Goal: Information Seeking & Learning: Check status

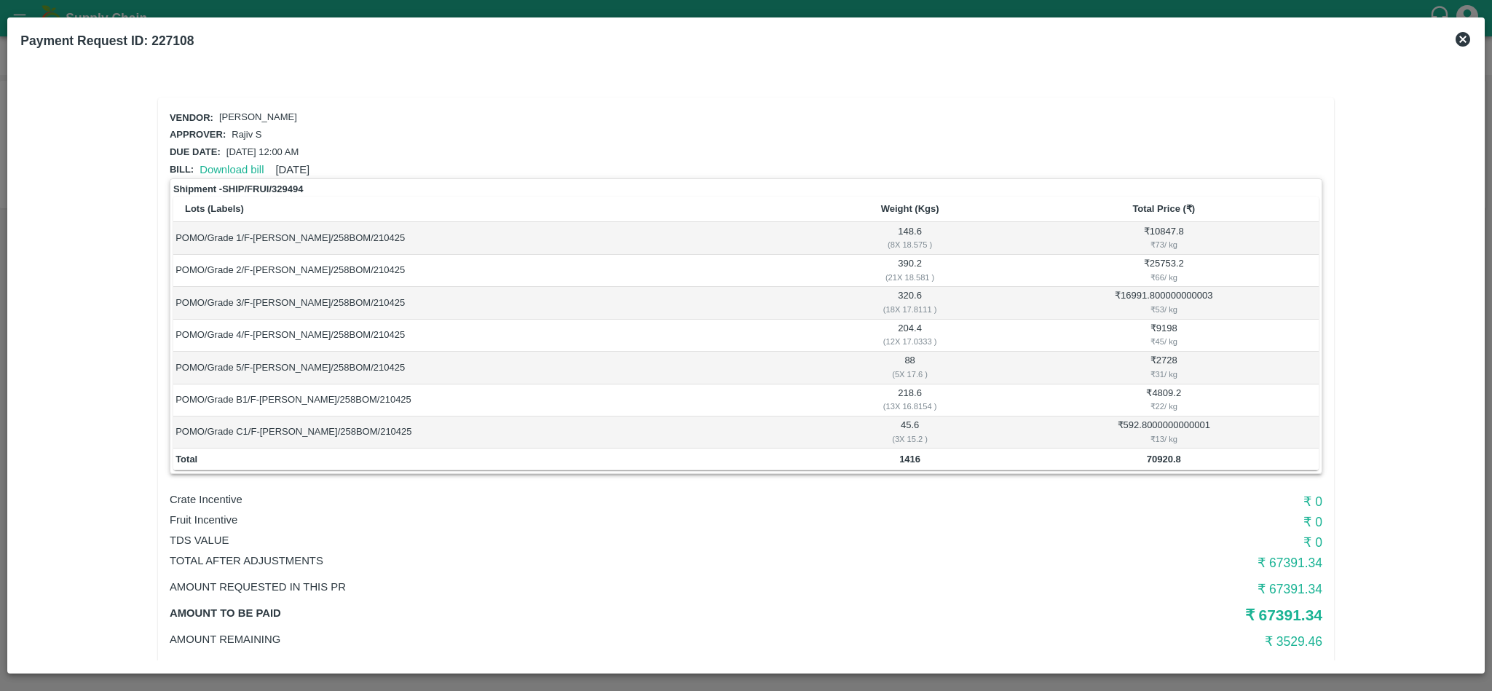
click at [1456, 36] on icon at bounding box center [1462, 39] width 17 height 17
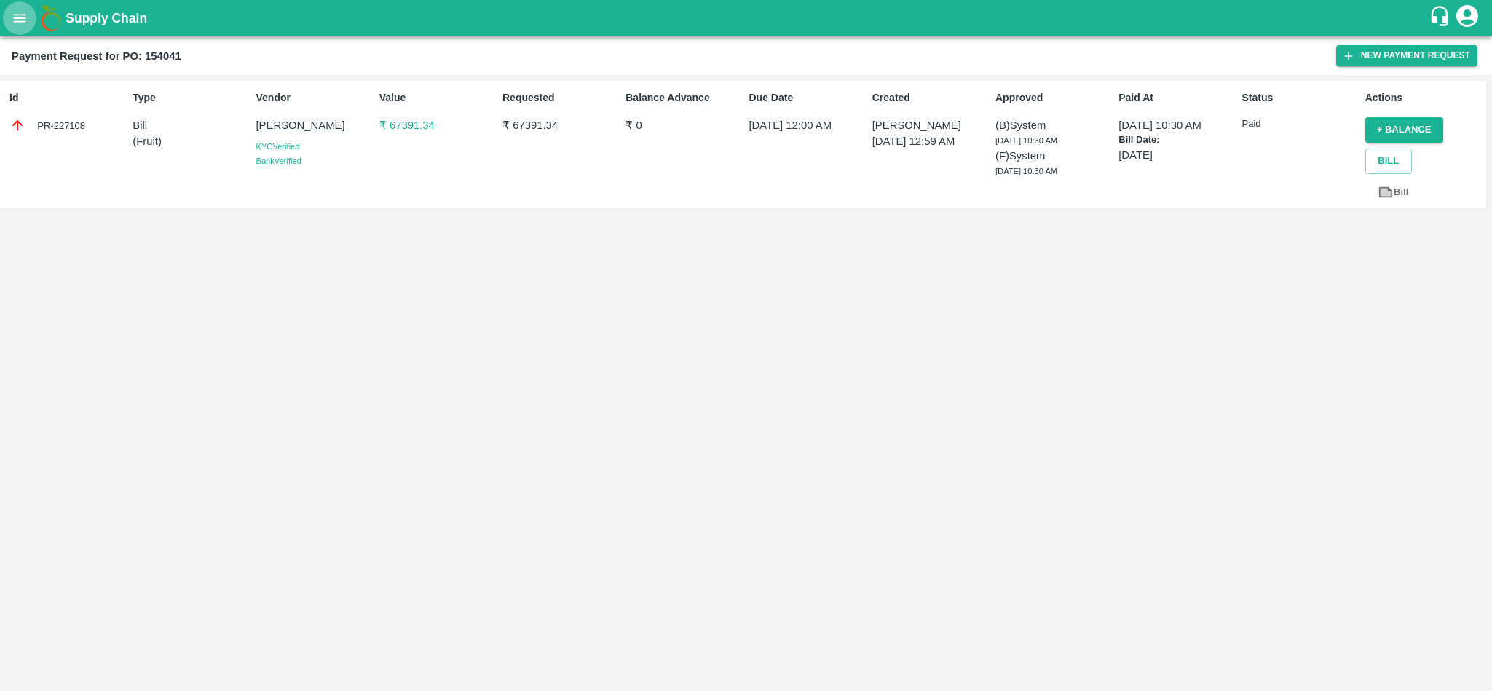
click at [20, 12] on icon "open drawer" at bounding box center [20, 18] width 16 height 16
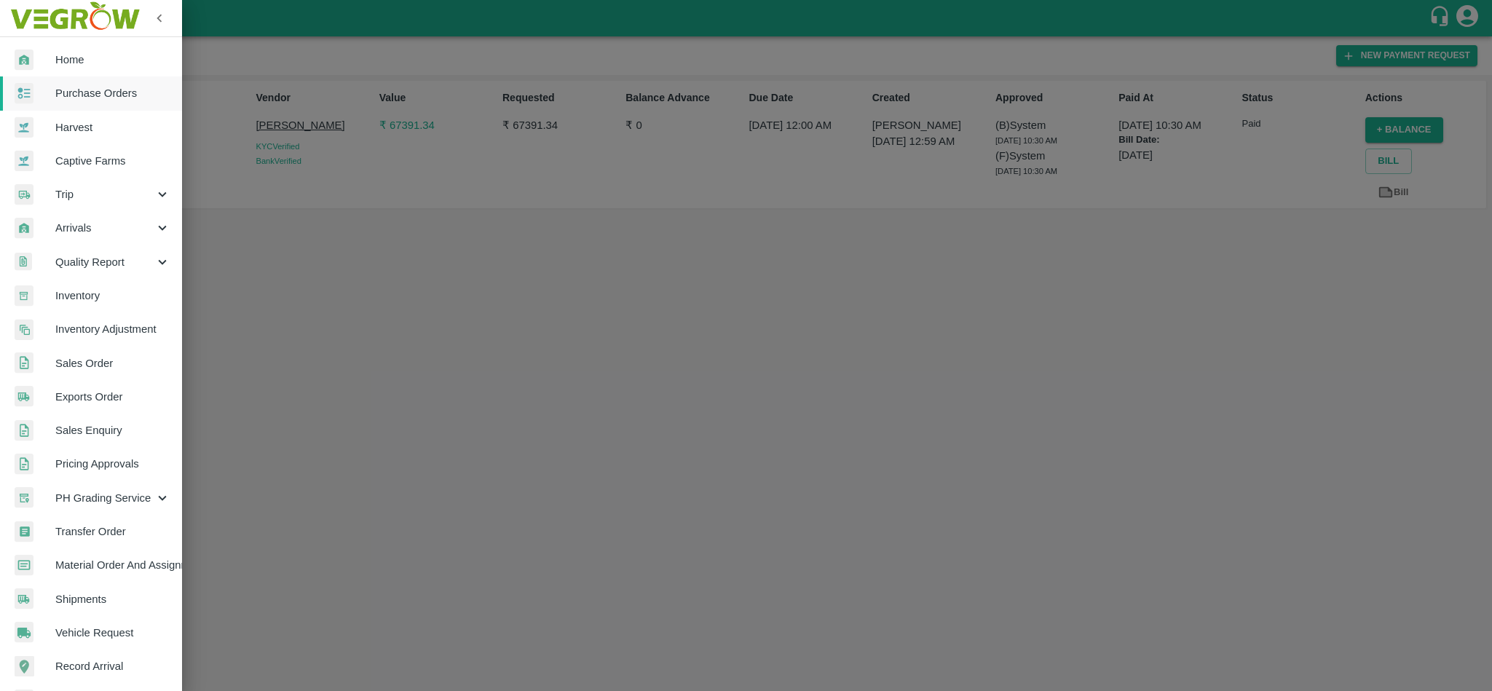
click at [106, 92] on span "Purchase Orders" at bounding box center [112, 93] width 115 height 16
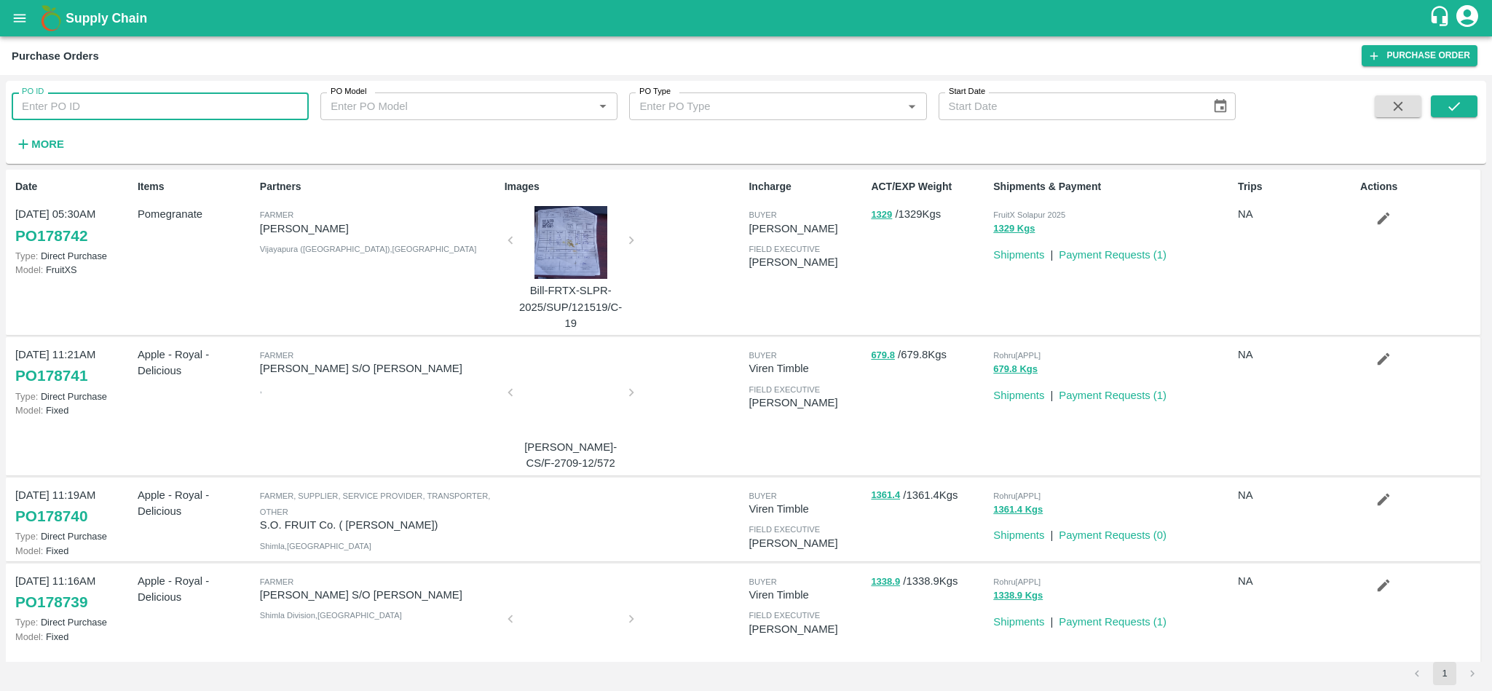
click at [132, 110] on input "PO ID" at bounding box center [160, 106] width 297 height 28
paste input "178222"
click at [1460, 105] on icon "submit" at bounding box center [1454, 106] width 16 height 16
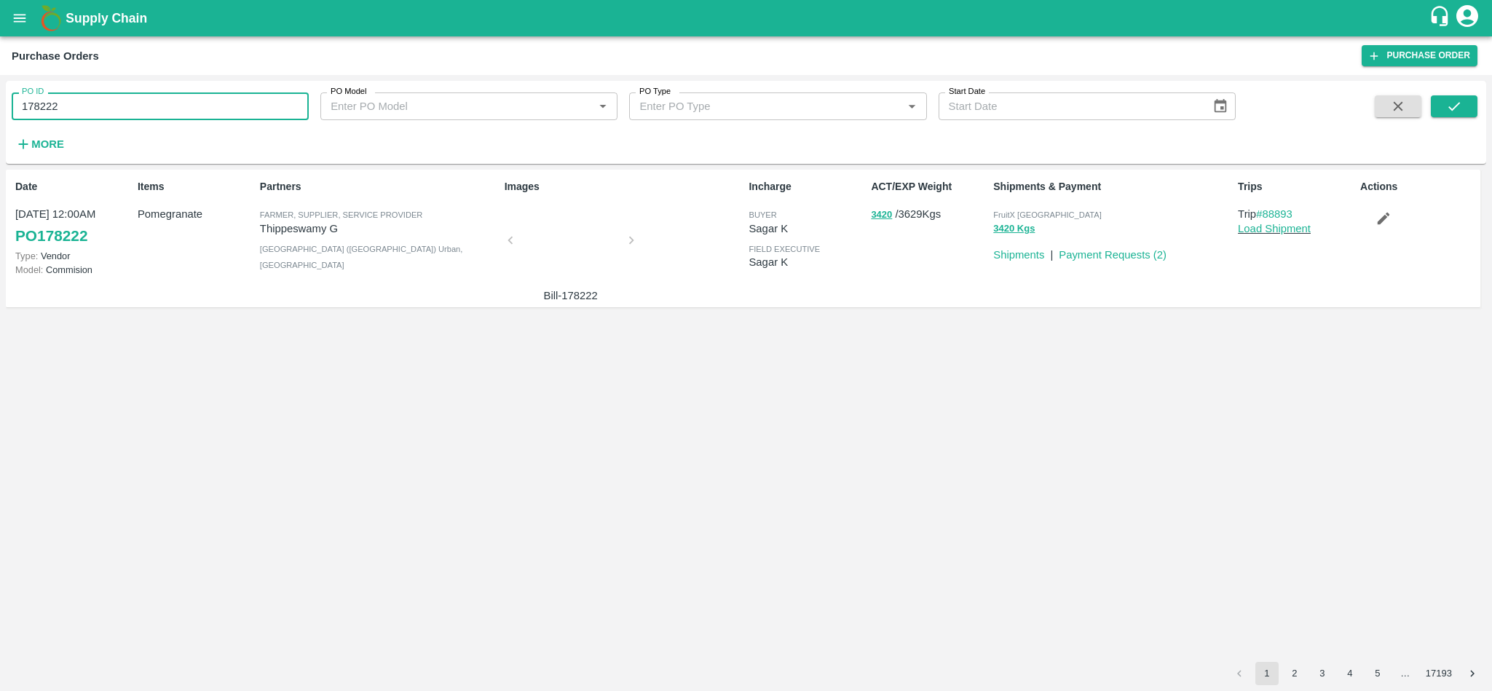
click at [103, 97] on input "178222" at bounding box center [160, 106] width 297 height 28
paste input "text"
click at [1462, 110] on icon "submit" at bounding box center [1454, 106] width 16 height 16
click at [114, 111] on input "178288" at bounding box center [160, 106] width 297 height 28
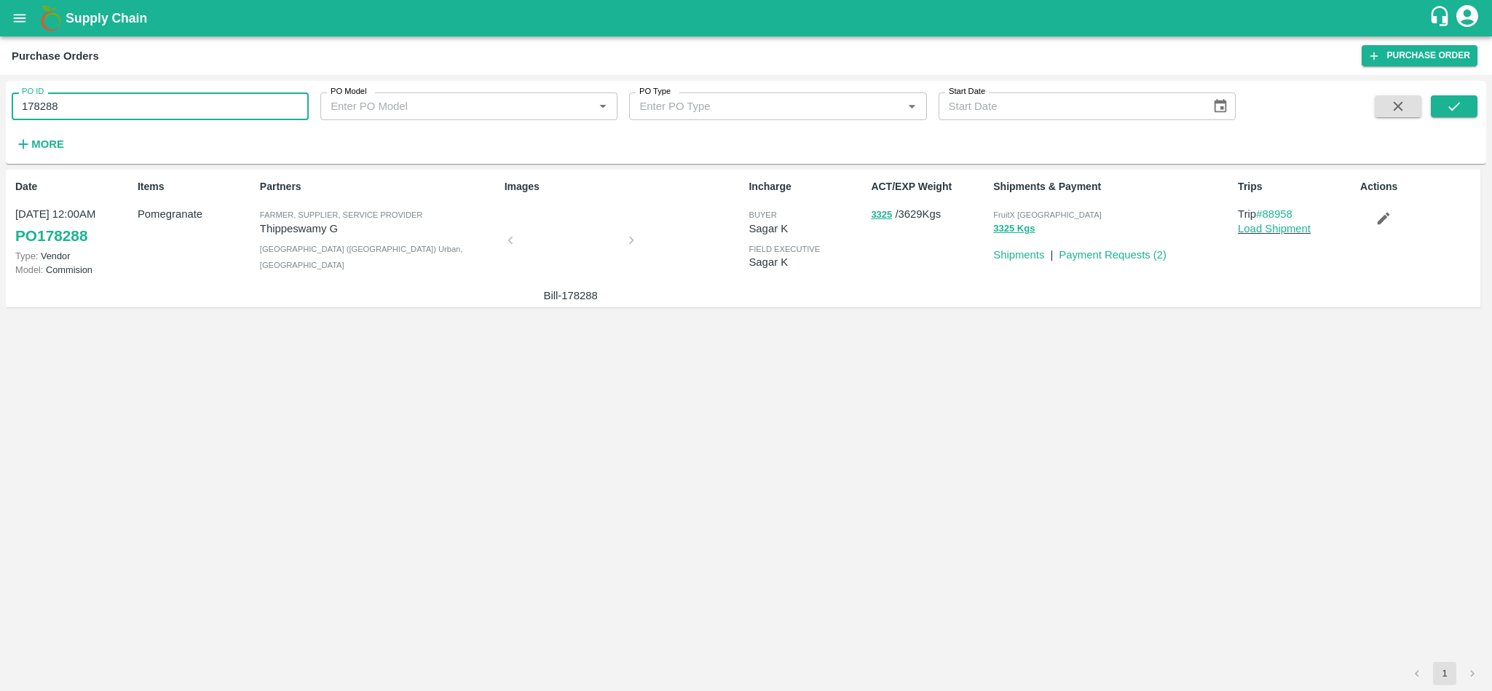
click at [114, 111] on input "178288" at bounding box center [160, 106] width 297 height 28
paste input "text"
type input "178382"
click at [1462, 106] on icon "submit" at bounding box center [1454, 106] width 16 height 16
click at [204, 111] on input "178382" at bounding box center [160, 106] width 297 height 28
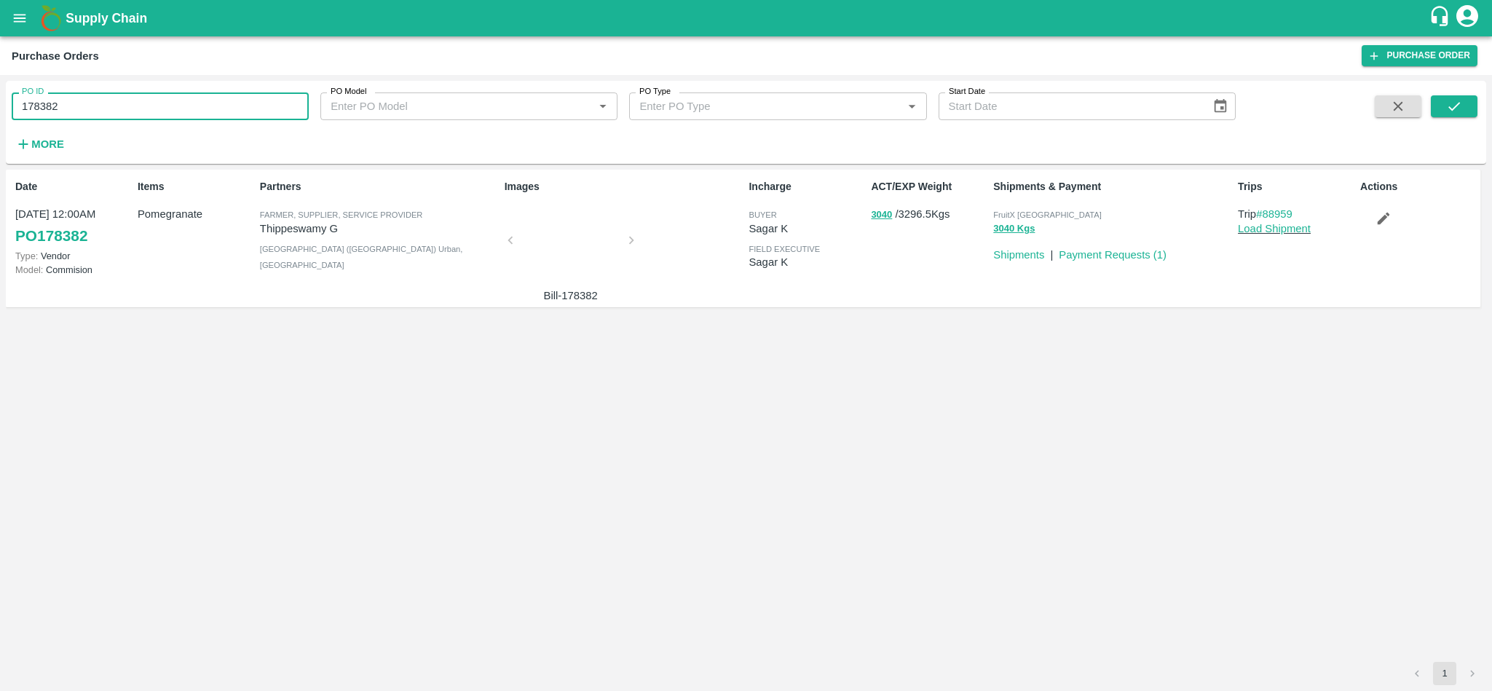
click at [204, 111] on input "178382" at bounding box center [160, 106] width 297 height 28
paste input "text"
type input "178124"
click at [1466, 107] on button "submit" at bounding box center [1454, 106] width 47 height 22
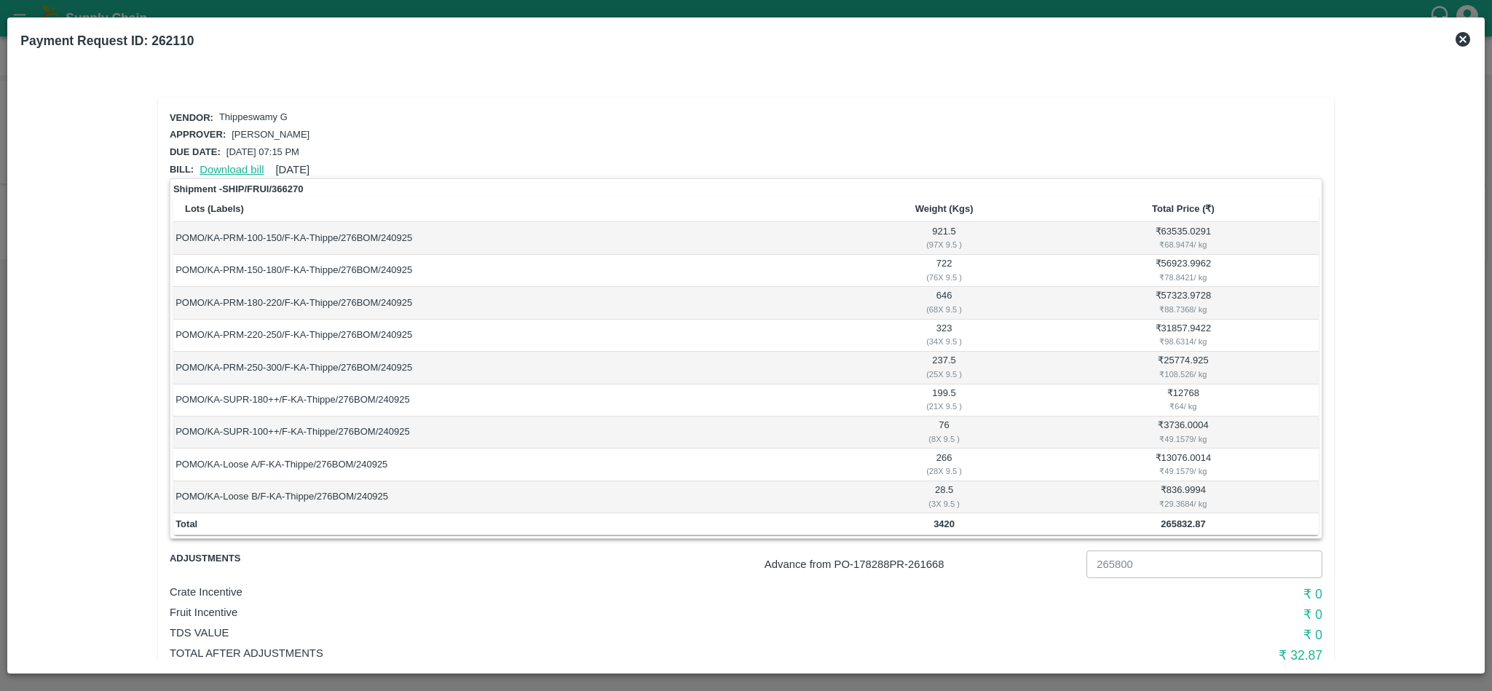
click at [229, 169] on link "Download bill" at bounding box center [232, 170] width 64 height 12
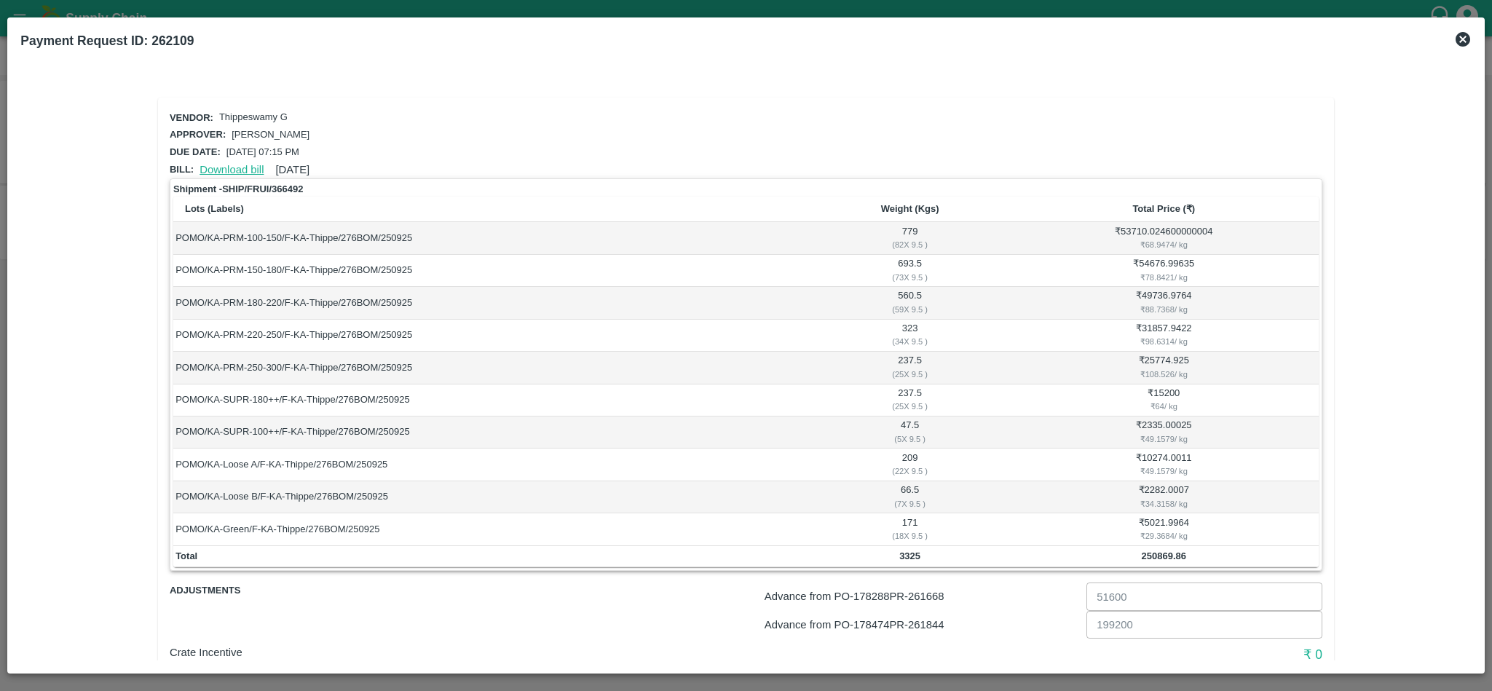
click at [224, 165] on link "Download bill" at bounding box center [232, 170] width 64 height 12
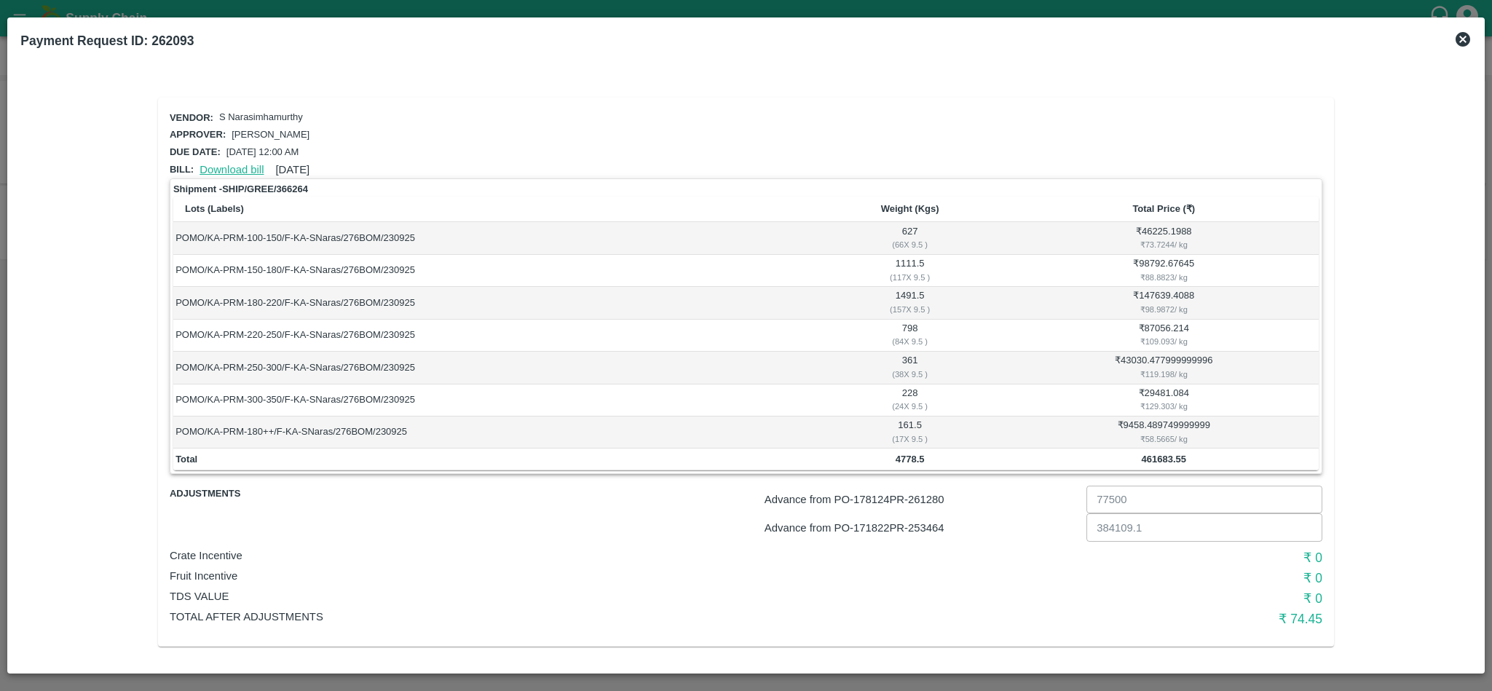
click at [240, 168] on link "Download bill" at bounding box center [232, 170] width 64 height 12
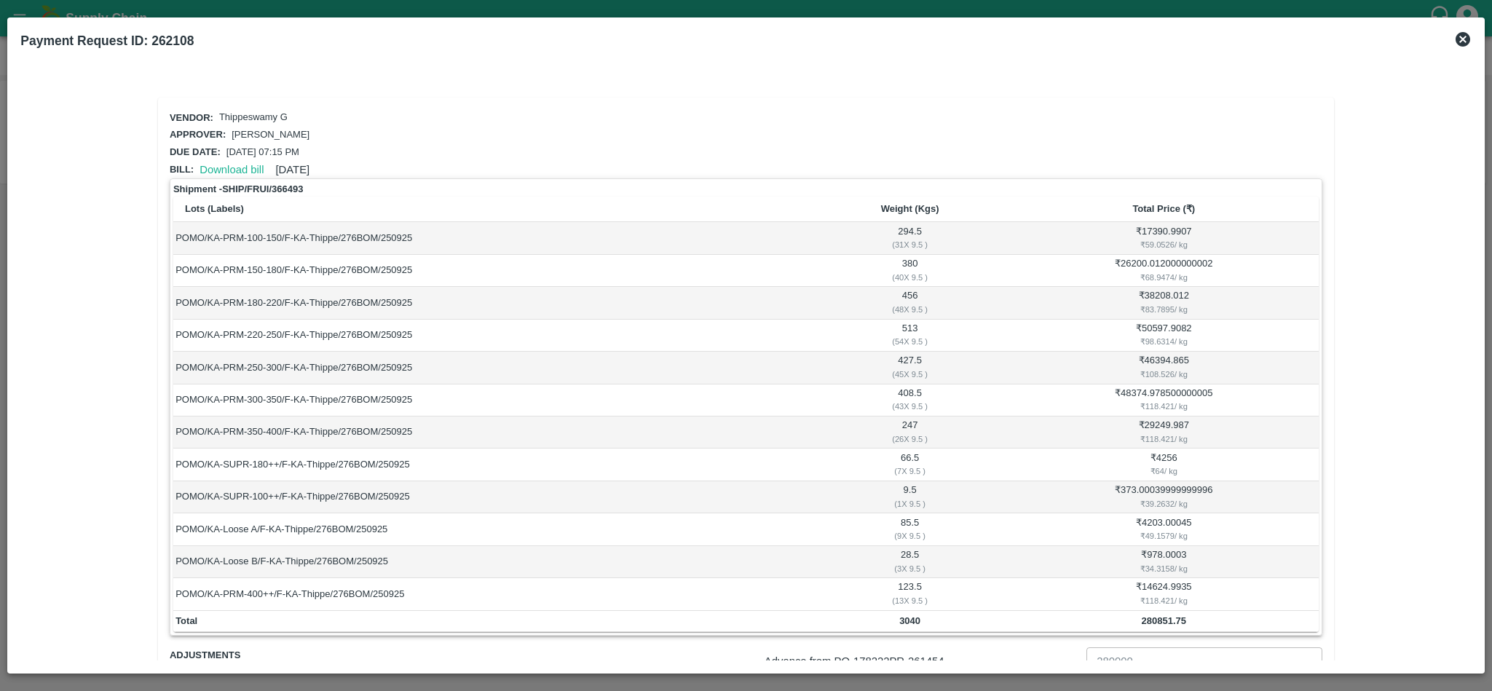
scroll to position [167, 0]
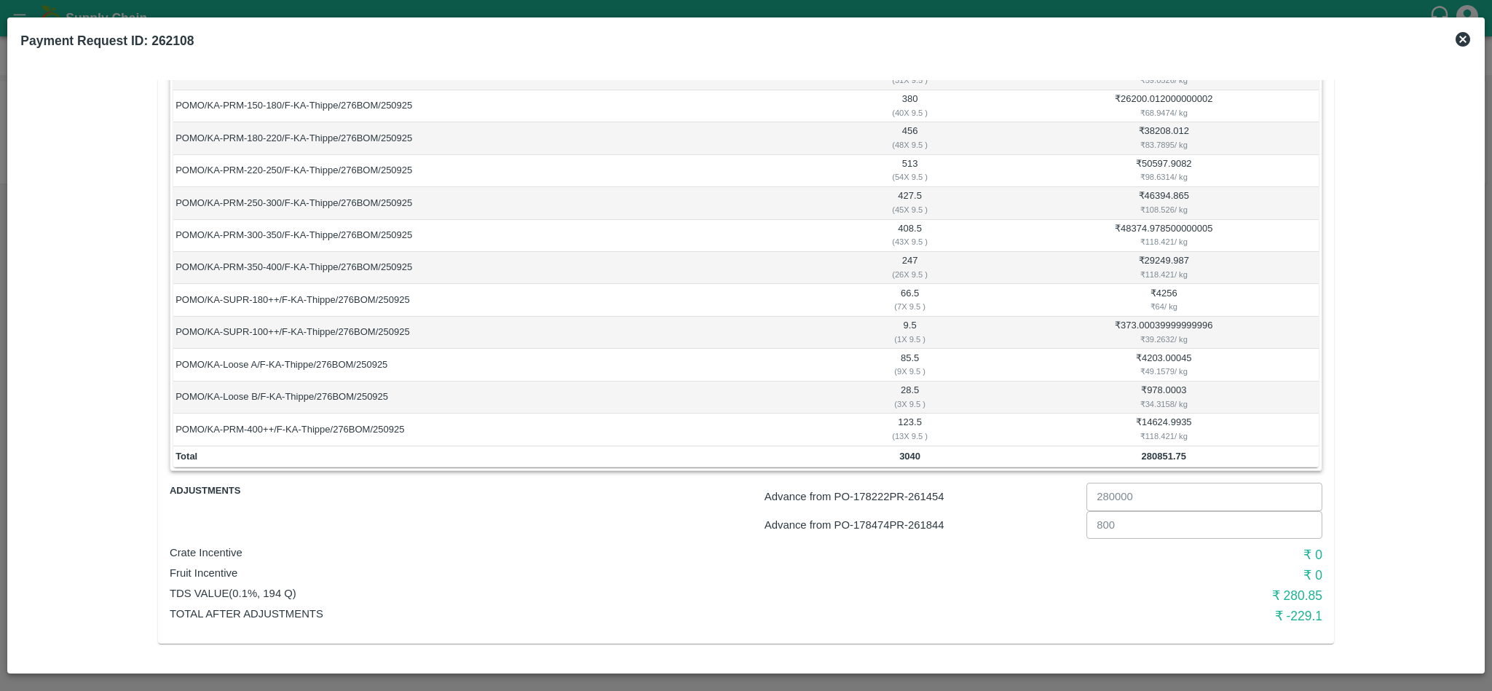
click at [937, 495] on p "Advance from PO- 178222 PR- 261454" at bounding box center [923, 497] width 316 height 16
copy p "261454"
click at [924, 524] on p "Advance from PO- 178474 PR- 261844" at bounding box center [923, 525] width 316 height 16
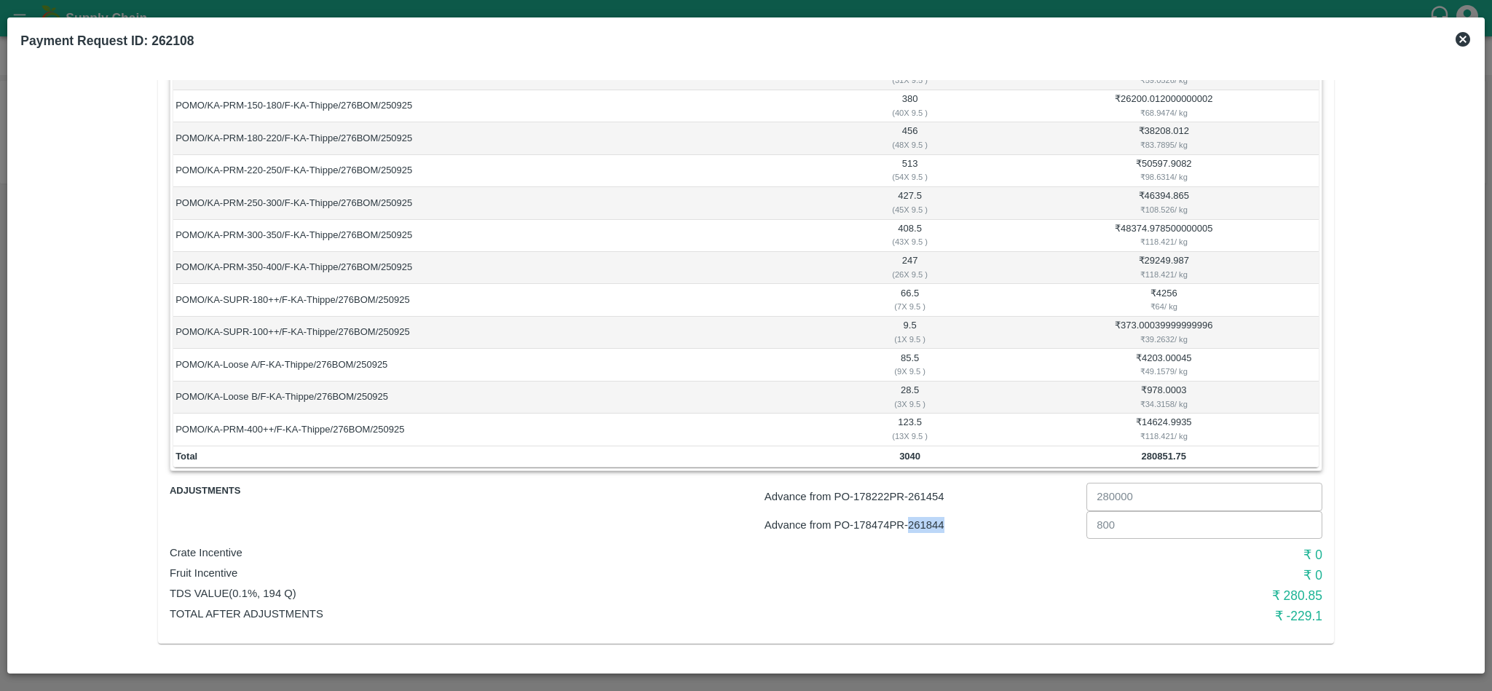
copy p "261844"
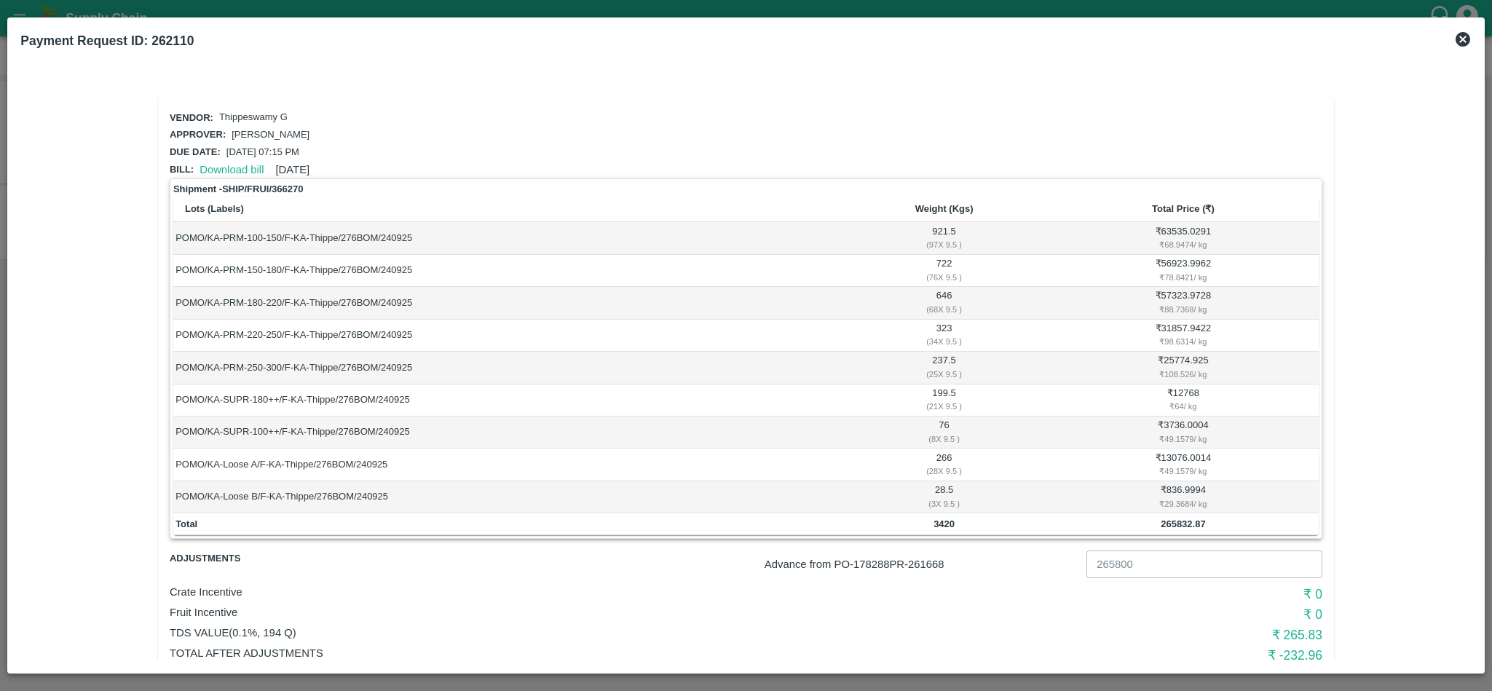
click at [929, 570] on p "Advance from PO- 178288 PR- 261668" at bounding box center [923, 564] width 316 height 16
copy p "261668"
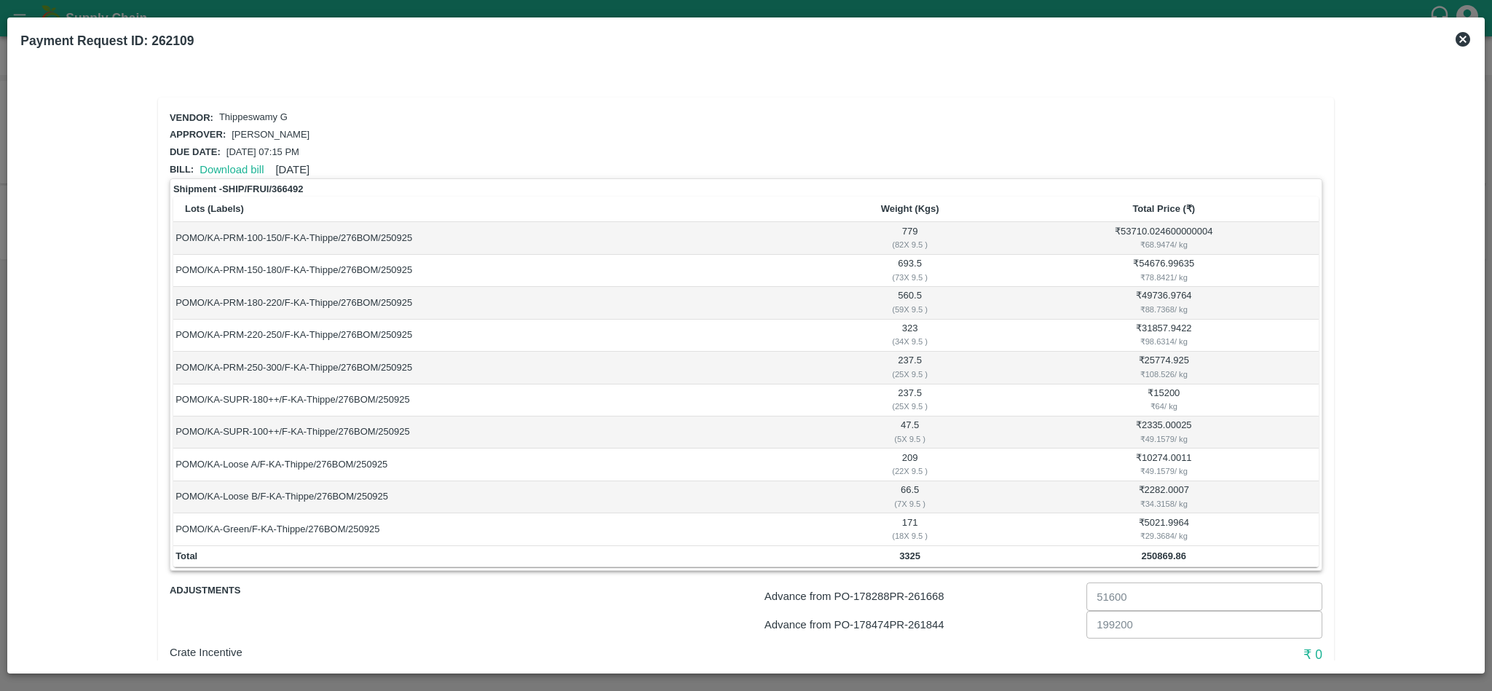
click at [932, 599] on p "Advance from PO- 178288 PR- 261668" at bounding box center [923, 596] width 316 height 16
copy p "261668"
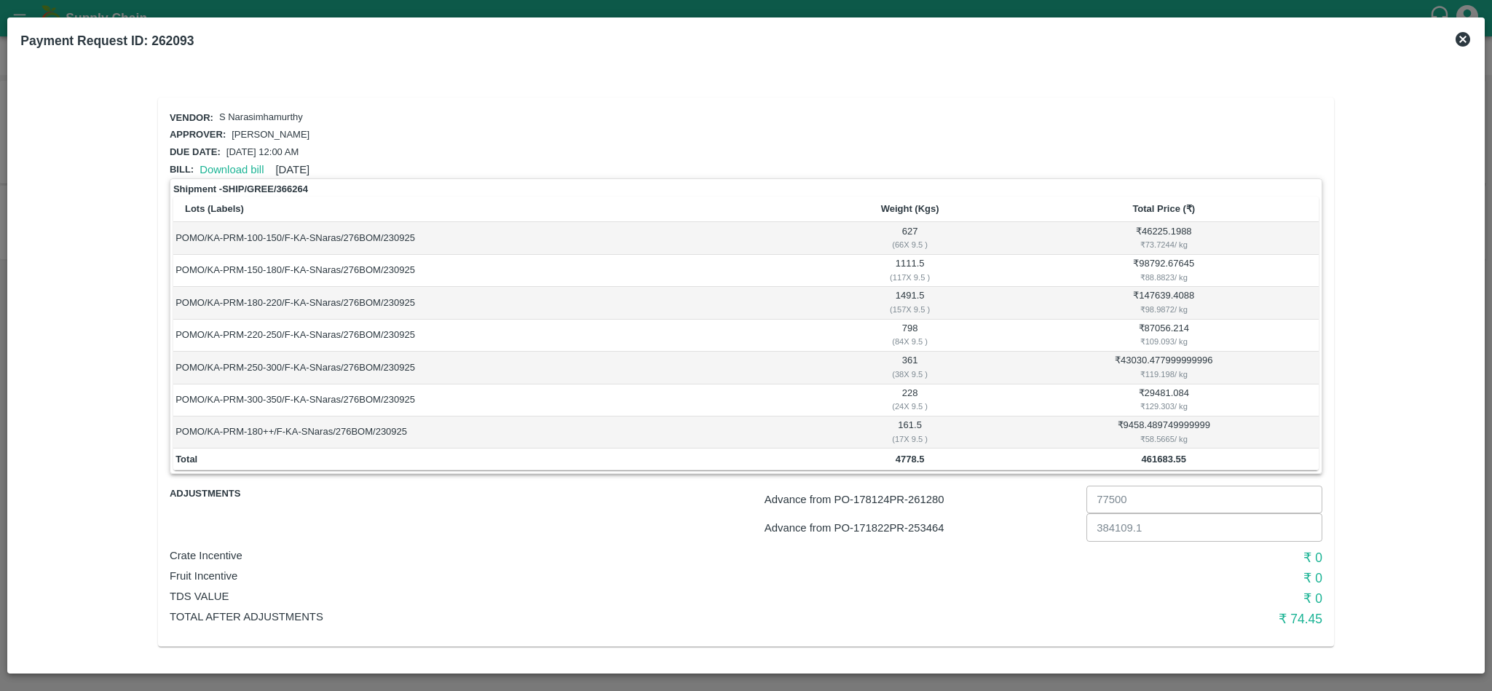
click at [933, 501] on p "Advance from PO- 178124 PR- 261280" at bounding box center [923, 500] width 316 height 16
copy p "261280"
click at [933, 532] on p "Advance from PO- 171822 PR- 253464" at bounding box center [923, 528] width 316 height 16
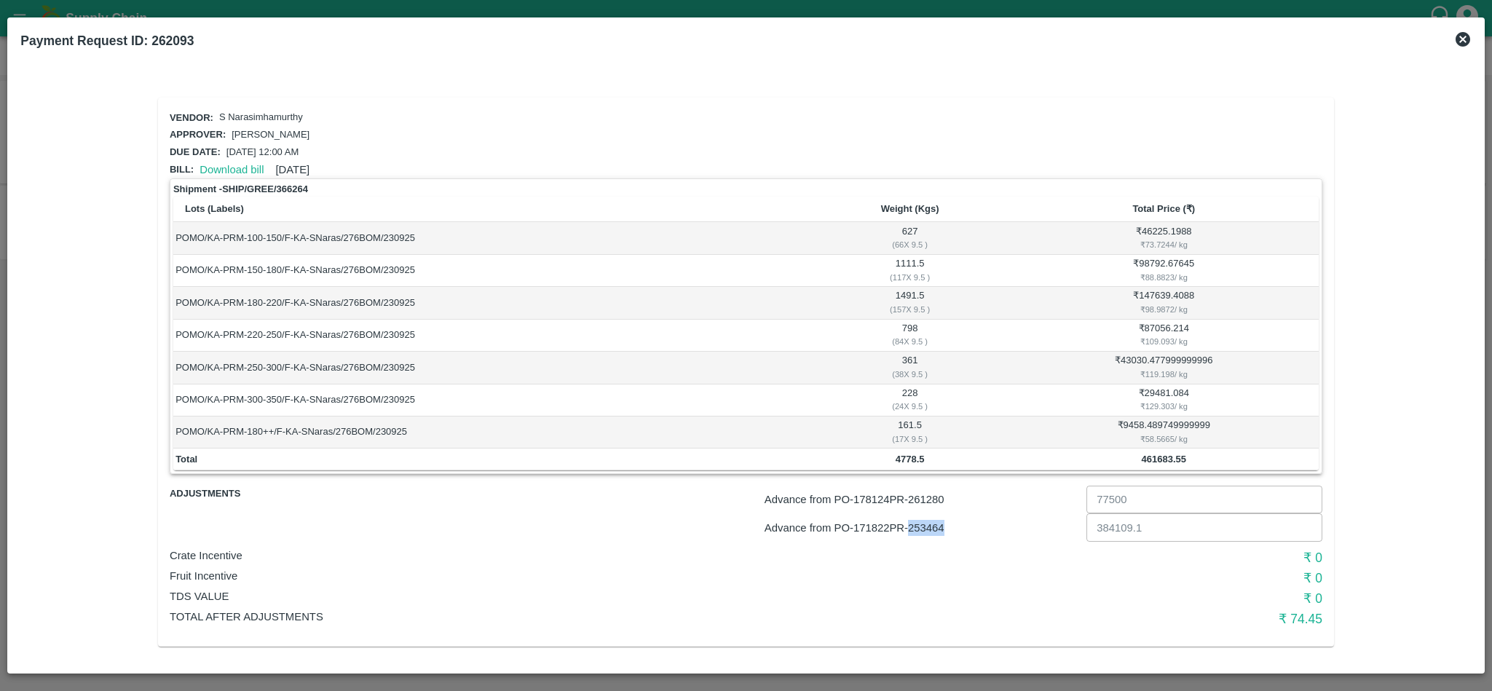
copy p "253464"
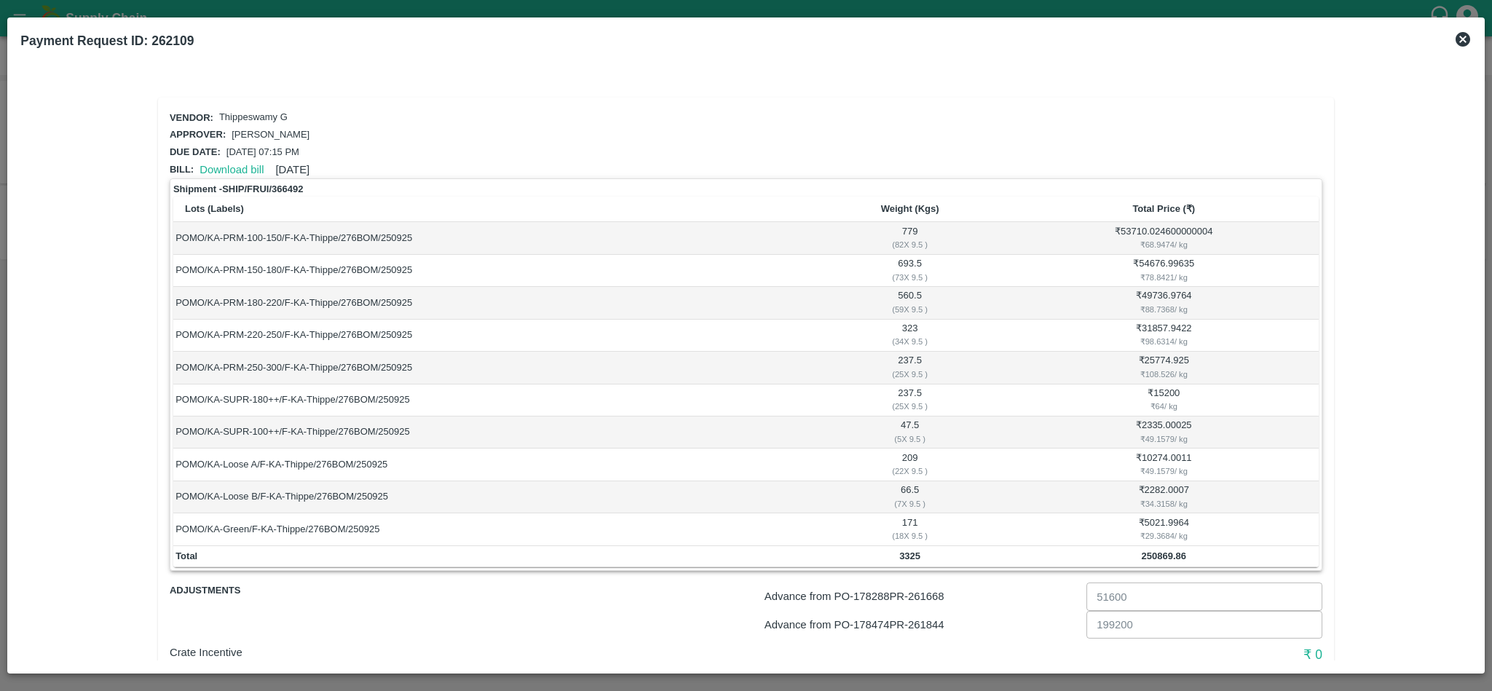
scroll to position [86, 0]
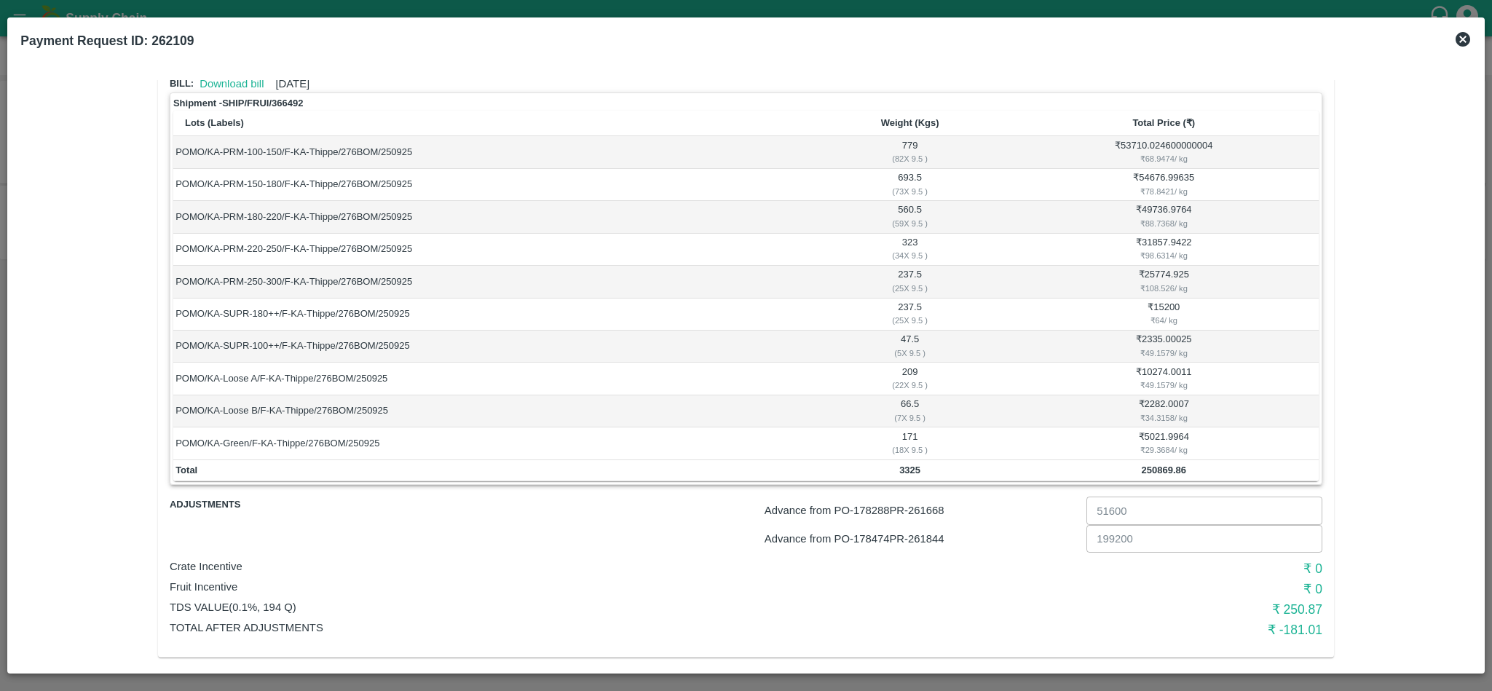
click at [937, 509] on p "Advance from PO- 178288 PR- 261668" at bounding box center [923, 511] width 316 height 16
copy p "261668"
click at [929, 540] on p "Advance from PO- 178474 PR- 261844" at bounding box center [923, 539] width 316 height 16
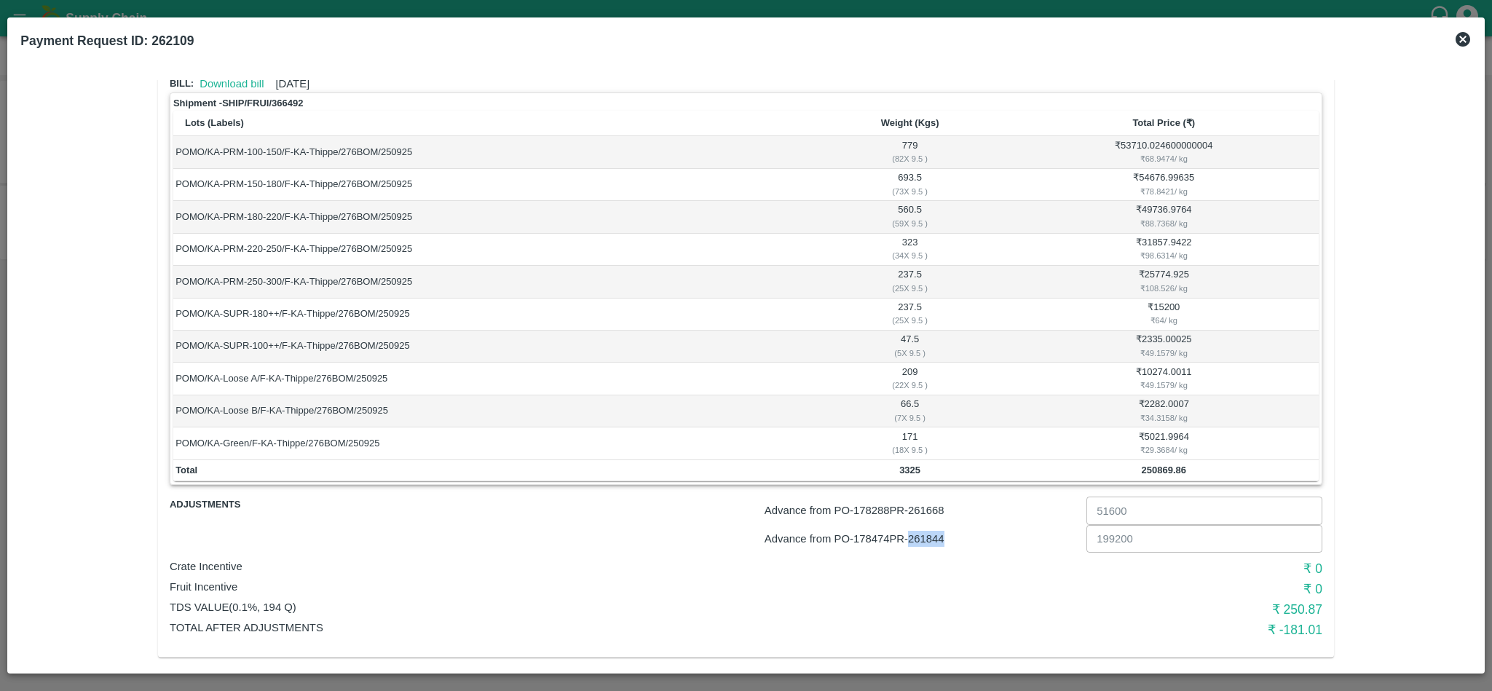
copy p "261844"
click at [932, 508] on p "Advance from PO- 178288 PR- 261668" at bounding box center [923, 511] width 316 height 16
copy p "261668"
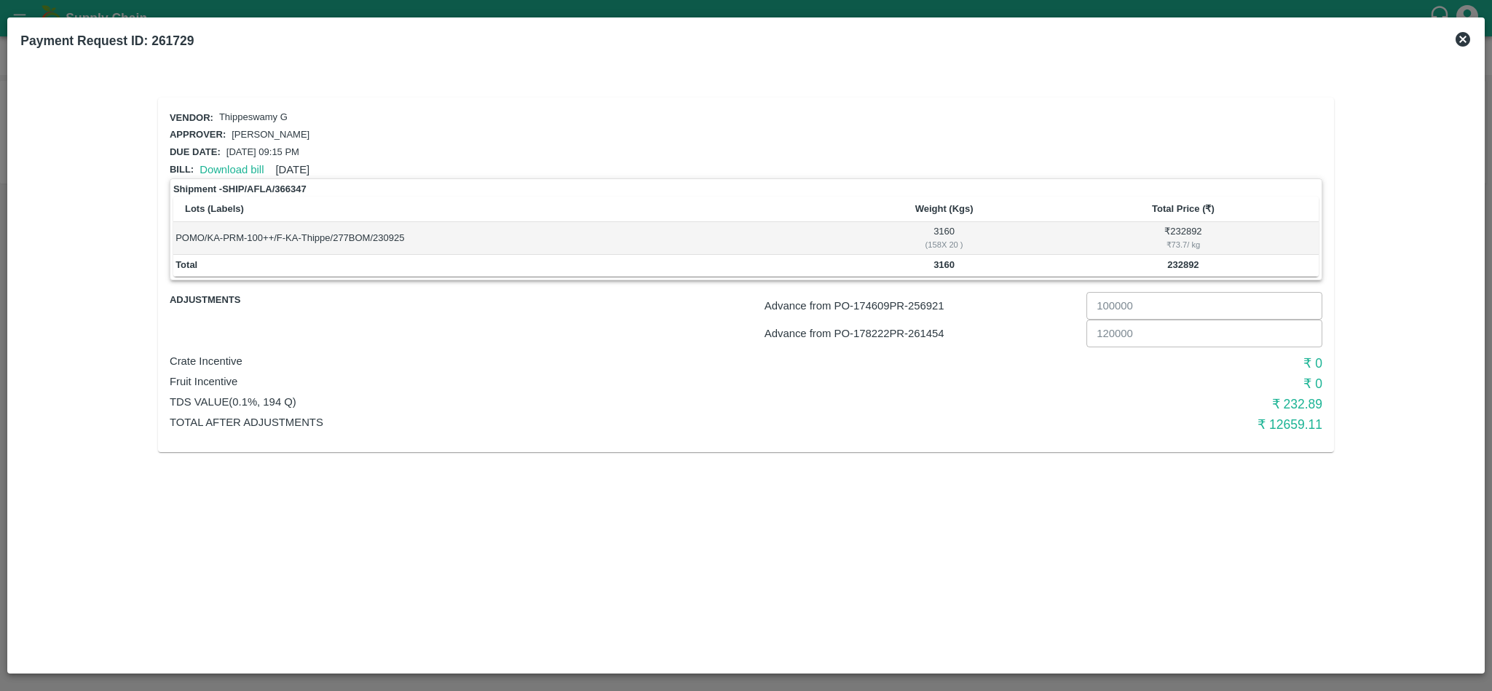
click at [934, 333] on p "Advance from PO- 178222 PR- 261454" at bounding box center [923, 334] width 316 height 16
copy p "261454"
click at [876, 330] on p "Advance from PO- 178222 PR- 261454" at bounding box center [923, 334] width 316 height 16
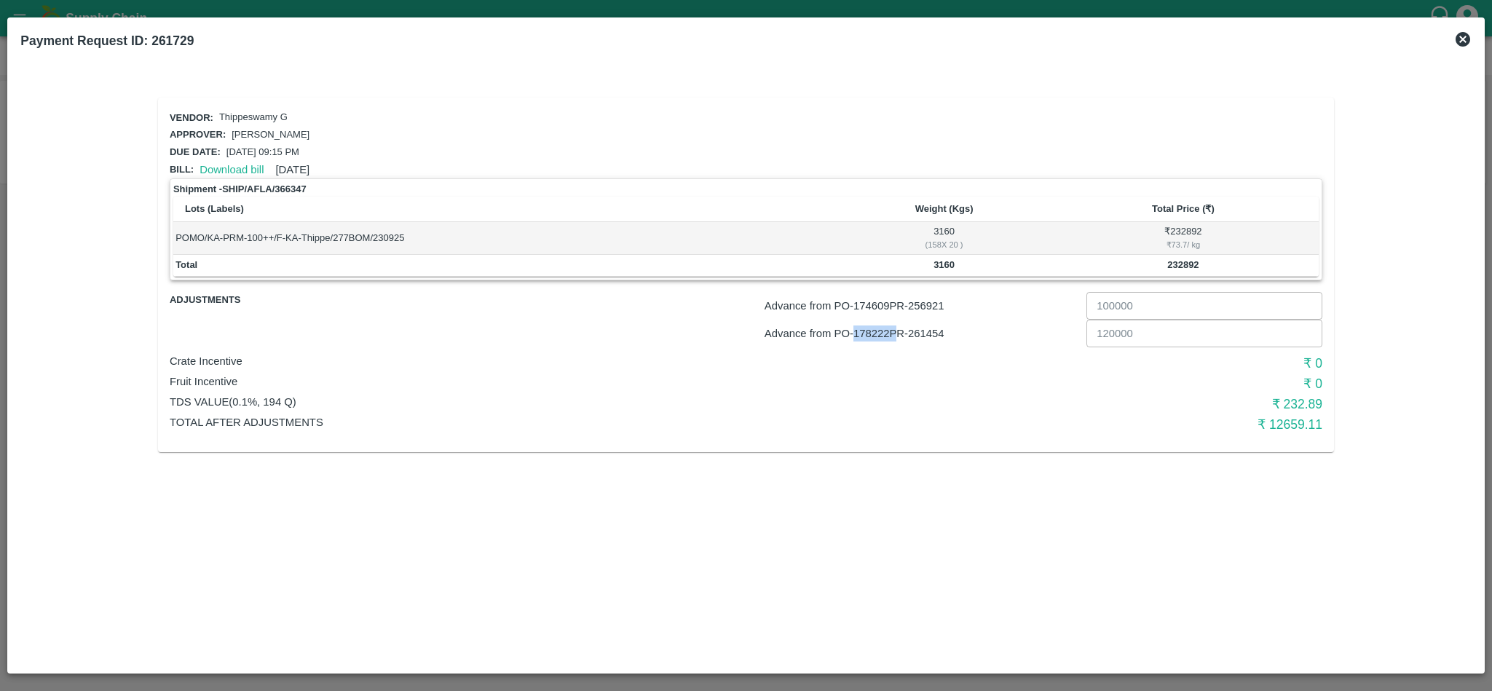
click at [876, 330] on p "Advance from PO- 178222 PR- 261454" at bounding box center [923, 334] width 316 height 16
copy p "178222"
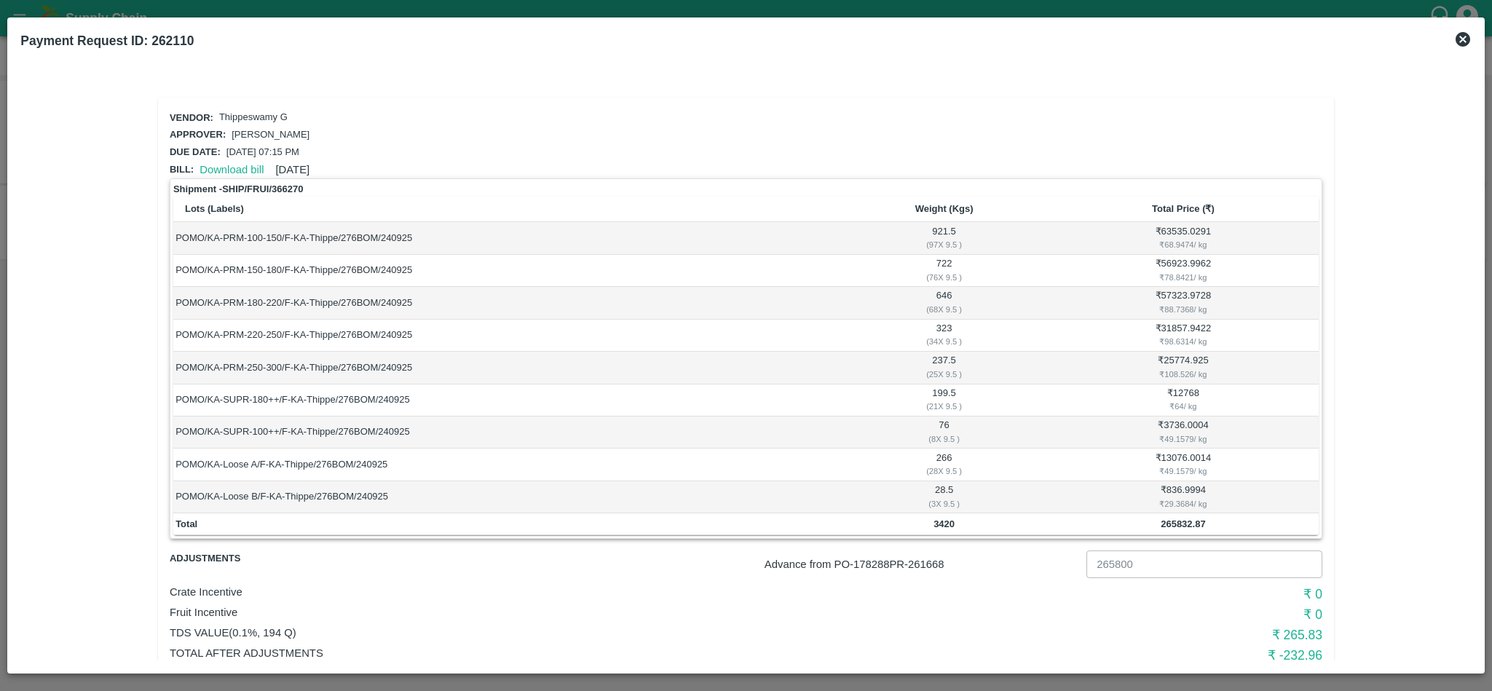
scroll to position [42, 0]
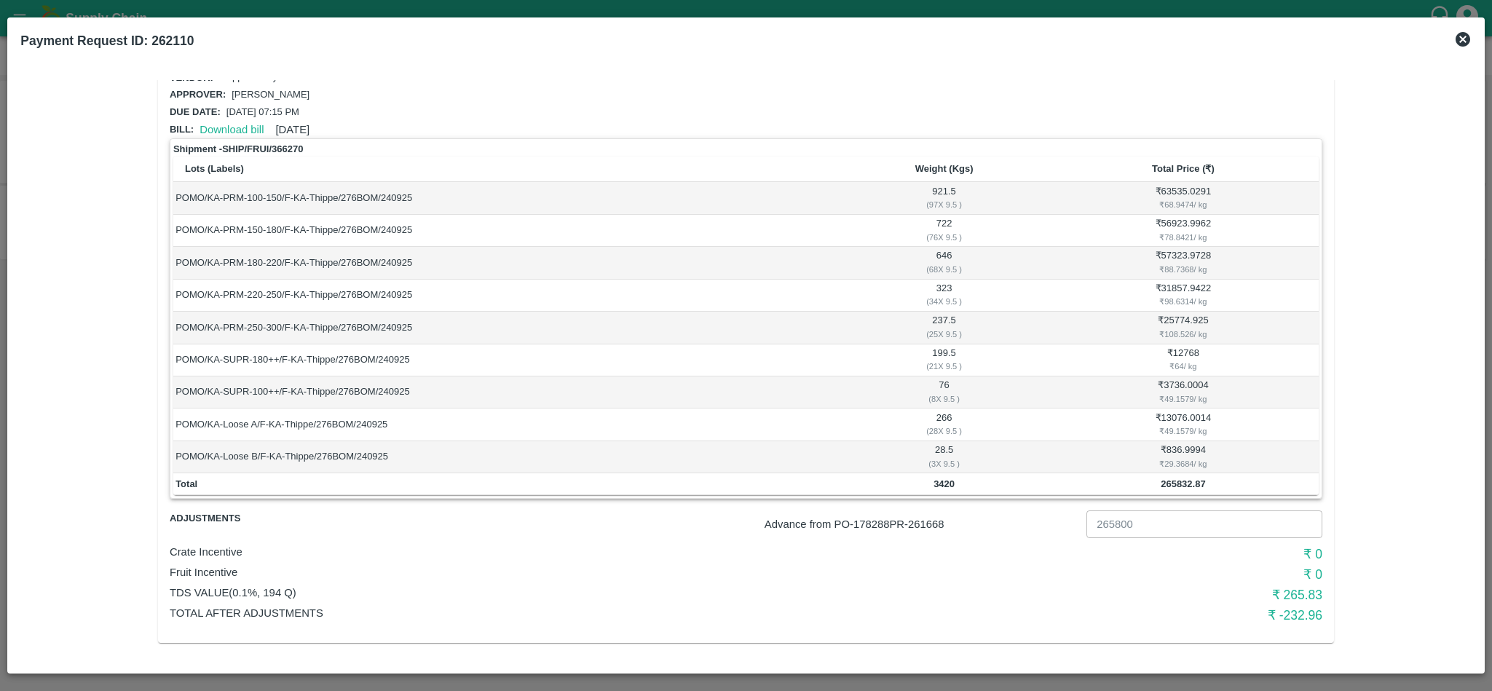
click at [940, 520] on p "Advance from PO- 178288 PR- 261668" at bounding box center [923, 524] width 316 height 16
copy p "261668"
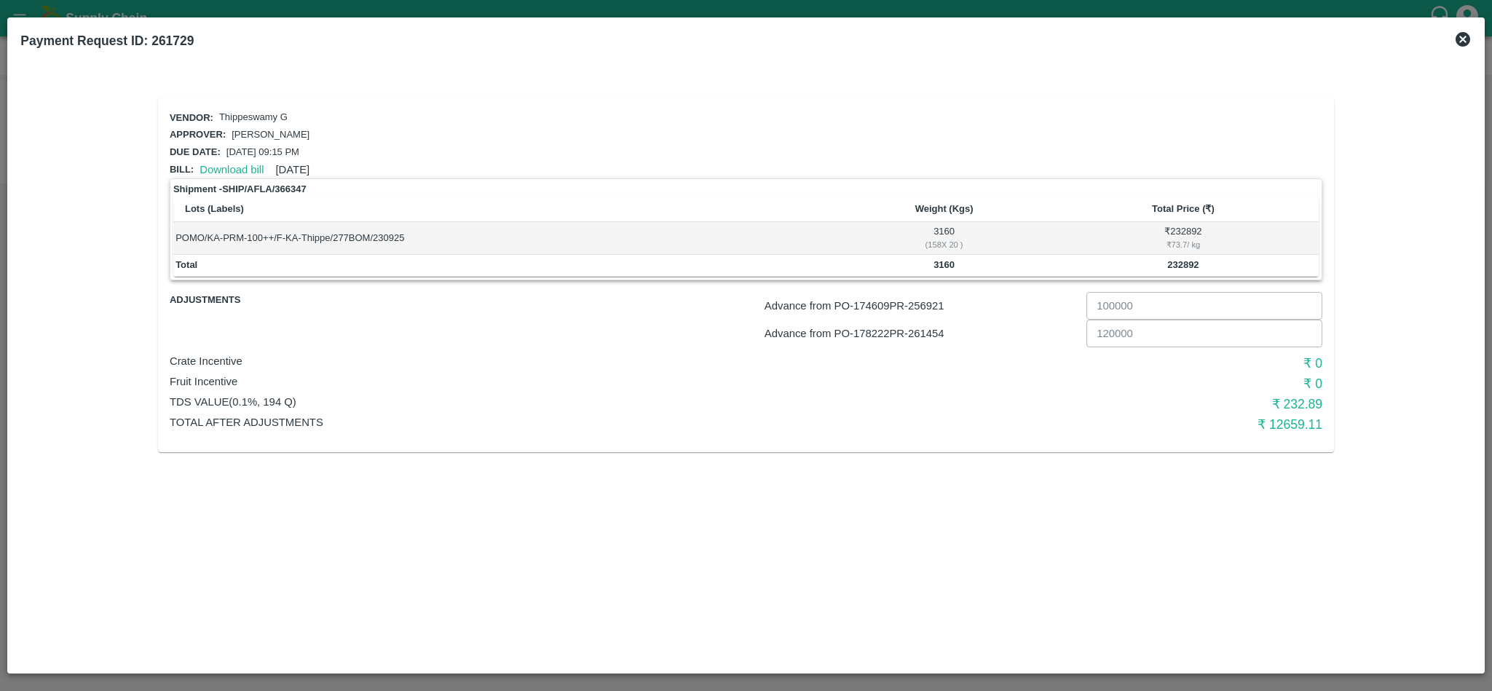
click at [938, 336] on p "Advance from PO- 178222 PR- 261454" at bounding box center [923, 334] width 316 height 16
copy p "261454"
